Goal: Task Accomplishment & Management: Use online tool/utility

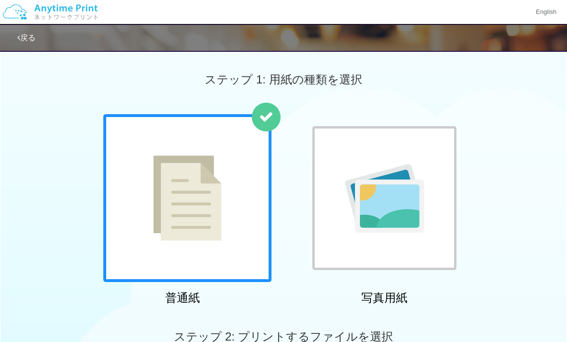
scroll to position [217, 0]
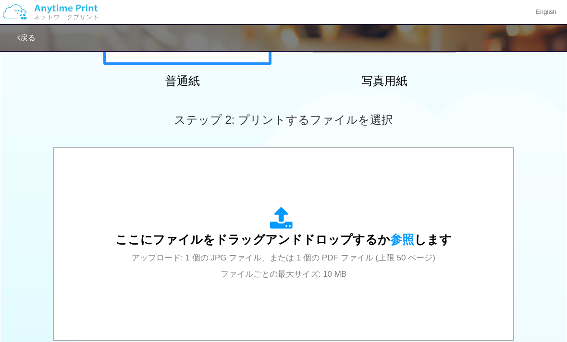
click at [399, 233] on div "ここにファイルをドラッグアンドドロップするか 参照 します アップロード: 1 個の JPG ファイル、または 1 個の PDF ファイル (上限 50 ペー…" at bounding box center [283, 244] width 336 height 75
click at [400, 243] on span "参照" at bounding box center [402, 239] width 24 height 13
click at [270, 256] on span "アップロード: 1 個の JPG ファイル、または 1 個の PDF ファイル (上限 50 ページ) ファイルごとの最大サイズ: 10 MB" at bounding box center [284, 266] width 304 height 25
click at [288, 224] on icon at bounding box center [283, 219] width 27 height 24
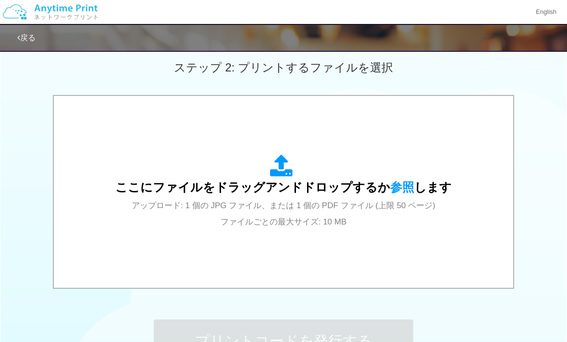
scroll to position [313, 0]
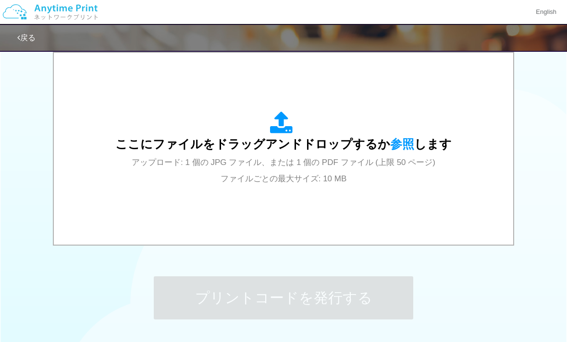
click at [382, 147] on span "ここにファイルをドラッグアンドドロップするか 参照 します" at bounding box center [283, 143] width 336 height 13
click at [397, 133] on div "ここにファイルをドラッグアンドドロップするか 参照 します アップロード: 1 個の JPG ファイル、または 1 個の PDF ファイル (上限 50 ペー…" at bounding box center [283, 148] width 336 height 75
click at [407, 141] on span "参照" at bounding box center [402, 143] width 24 height 13
click at [405, 149] on span "参照" at bounding box center [402, 143] width 24 height 13
click at [294, 144] on span "ここにファイルをドラッグアンドドロップするか 参照 します" at bounding box center [283, 143] width 336 height 13
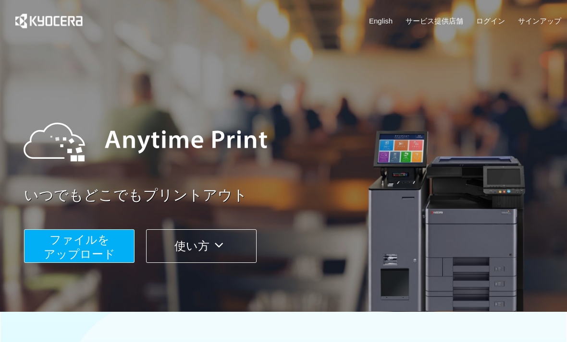
click at [80, 251] on span "ファイルを ​​アップロード" at bounding box center [80, 246] width 72 height 27
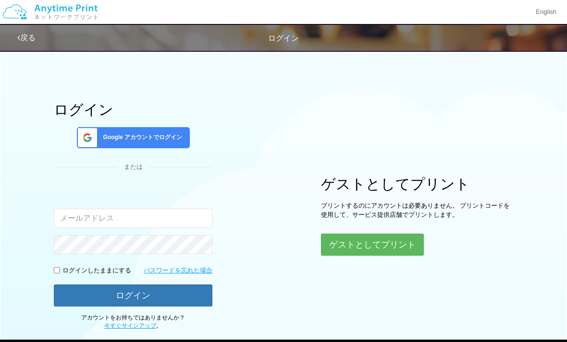
click at [374, 247] on button "ゲストとしてプリント" at bounding box center [372, 245] width 103 height 22
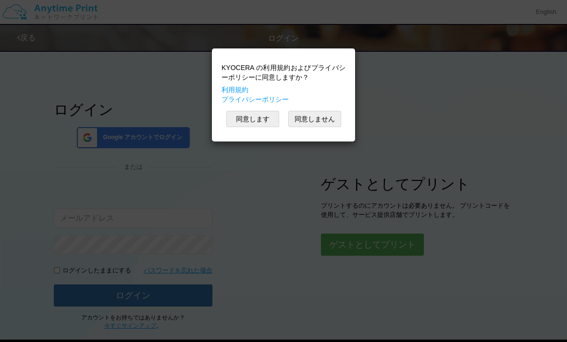
click at [261, 119] on button "同意します" at bounding box center [252, 119] width 53 height 16
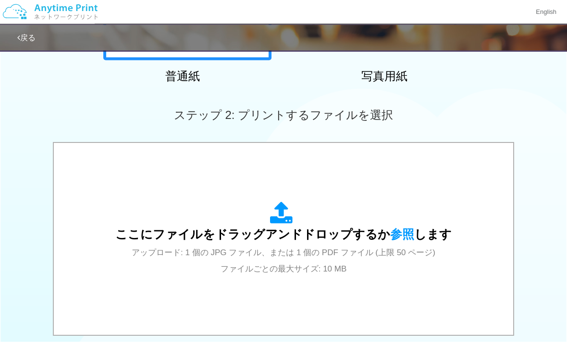
scroll to position [222, 0]
click at [290, 253] on span "アップロード: 1 個の JPG ファイル、または 1 個の PDF ファイル (上限 50 ページ) ファイルごとの最大サイズ: 10 MB" at bounding box center [284, 260] width 304 height 25
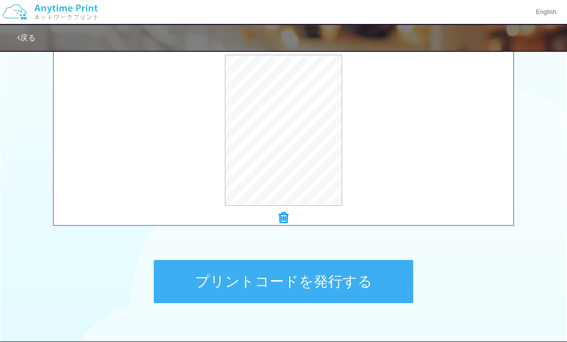
scroll to position [357, 0]
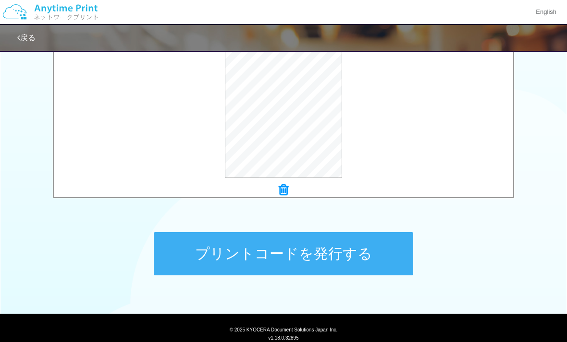
click at [308, 258] on button "プリントコードを発行する" at bounding box center [283, 253] width 259 height 43
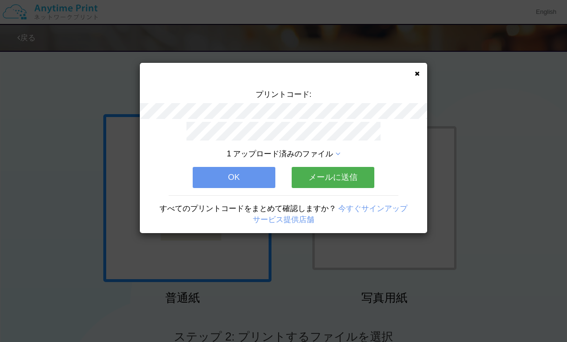
click at [230, 180] on button "OK" at bounding box center [234, 177] width 83 height 21
